Goal: Task Accomplishment & Management: Use online tool/utility

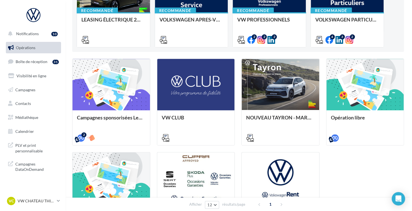
scroll to position [111, 0]
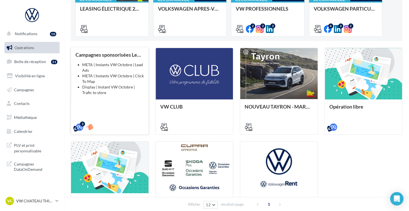
click at [138, 121] on div "2" at bounding box center [109, 126] width 77 height 16
click at [112, 94] on li "Display | Instant VW Octobre | Trafic to store" at bounding box center [113, 89] width 62 height 11
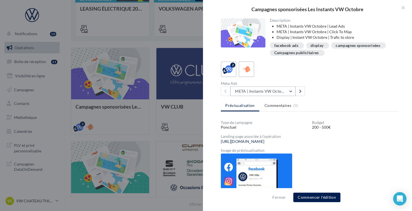
click at [272, 93] on button "META | Instants VW Octobre | Click To Map" at bounding box center [262, 90] width 65 height 9
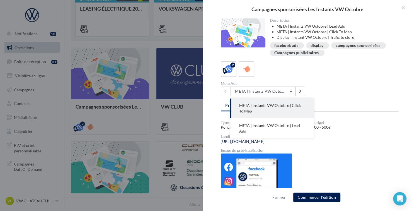
click at [277, 126] on span "META | Instants VW Octobre | Lead Ads" at bounding box center [269, 128] width 61 height 10
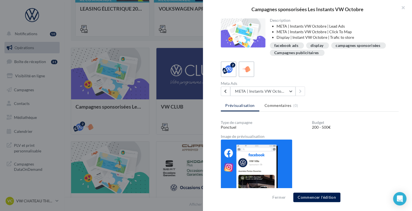
scroll to position [9, 0]
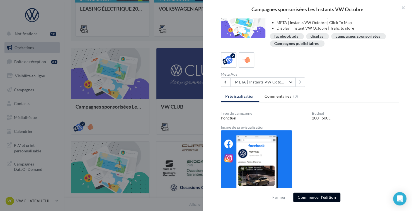
click at [309, 196] on button "Commencer l'édition" at bounding box center [316, 196] width 47 height 9
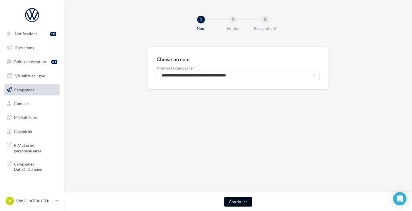
click at [236, 201] on button "Continuer" at bounding box center [238, 201] width 28 height 9
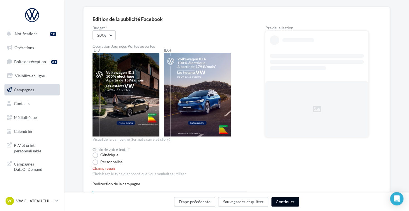
scroll to position [43, 0]
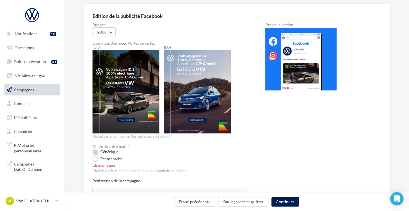
click at [96, 154] on label "Générique" at bounding box center [106, 152] width 26 height 6
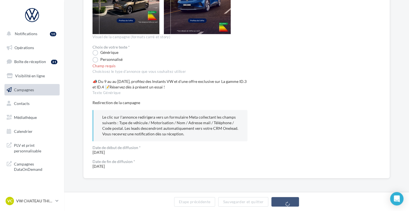
scroll to position [137, 0]
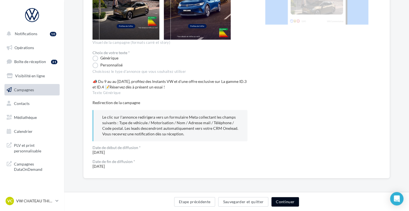
click at [287, 200] on button "Continuer" at bounding box center [285, 201] width 28 height 9
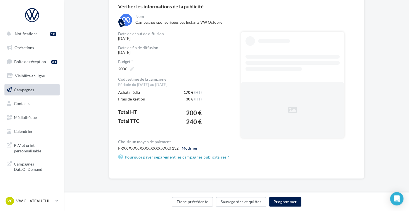
scroll to position [25, 0]
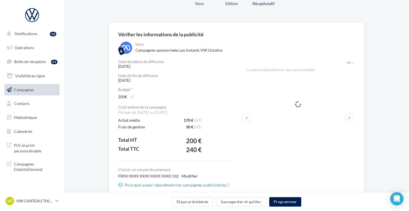
click at [94, 77] on div "Vérifier les informations de la publicité Nom Campagnes sponsorisées Les Instan…" at bounding box center [236, 123] width 345 height 202
click at [39, 203] on p "VW CHATEAU THIERRY" at bounding box center [34, 201] width 37 height 6
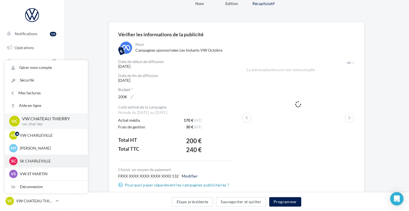
click at [52, 159] on p "SK CHARLEVILLE" at bounding box center [50, 161] width 61 height 6
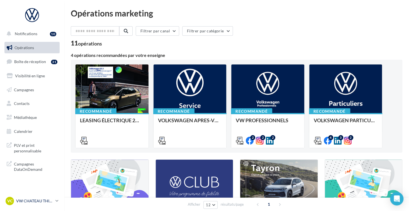
click at [49, 204] on div "VC VW CHATEAU THIERRY vw-chat-bec" at bounding box center [30, 200] width 48 height 8
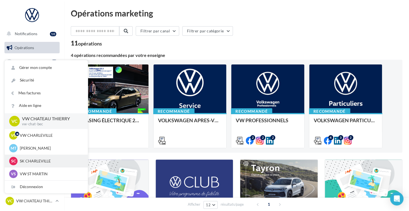
click at [32, 163] on p "SK CHARLEVILLE" at bounding box center [50, 161] width 61 height 6
